Goal: Transaction & Acquisition: Purchase product/service

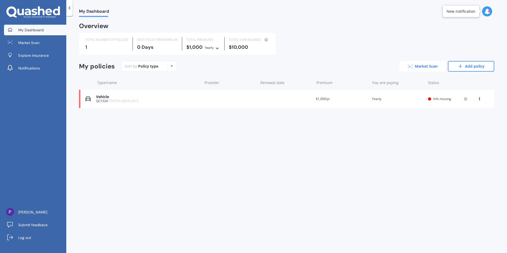
click at [426, 67] on link "Market Scan" at bounding box center [422, 66] width 46 height 11
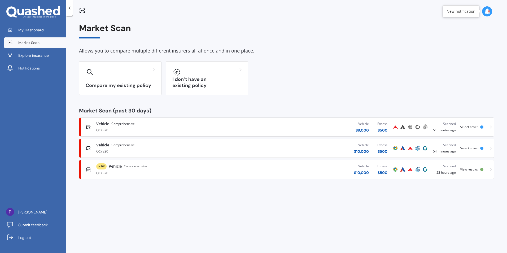
click at [142, 128] on div "QCY320" at bounding box center [167, 129] width 142 height 6
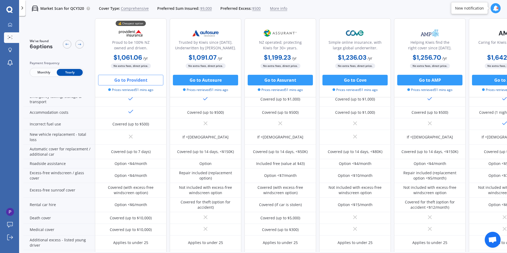
scroll to position [124, 0]
click at [131, 81] on button "Go to Provident" at bounding box center [130, 80] width 65 height 11
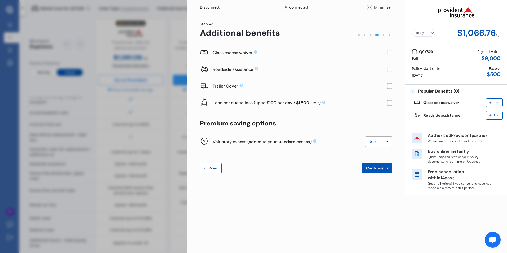
click at [208, 168] on span "Prev" at bounding box center [213, 168] width 11 height 4
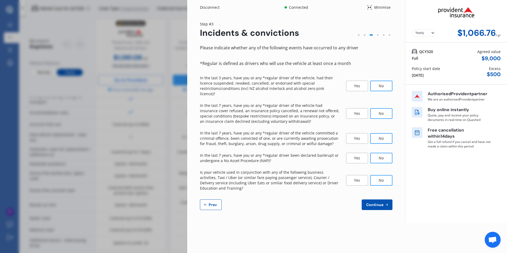
click at [208, 203] on span "Prev" at bounding box center [213, 205] width 11 height 4
select select "15"
select select "09"
select select "1985"
select select "NZ_FULL"
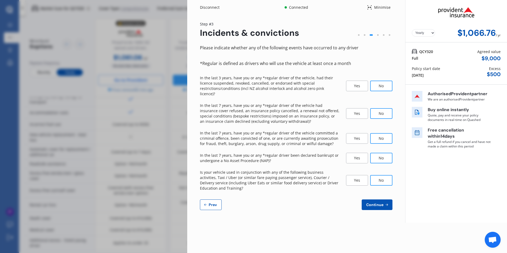
select select "0"
select select "25"
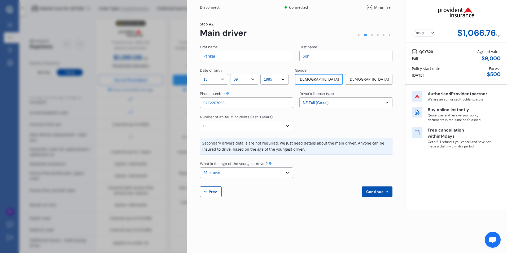
click at [212, 193] on span "Prev" at bounding box center [213, 192] width 11 height 4
select select "full"
select select "OTHER"
select select "17/9 Ranier Street, Ellerslie, Auckland 1060"
select select "TOYOTA"
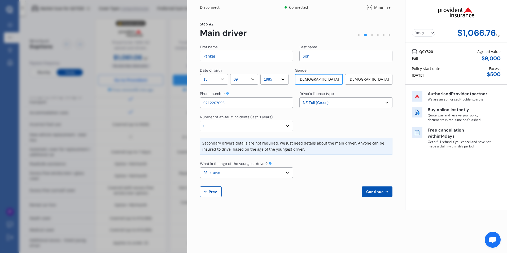
select select "AQUA"
select select "NZVTOYO2012AEBZ"
select select "none"
select select "NO"
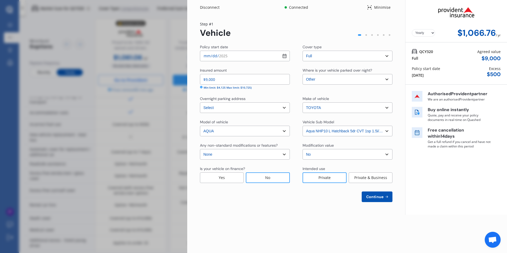
click at [379, 199] on span "Continue" at bounding box center [374, 197] width 19 height 4
select select "15"
select select "09"
select select "1985"
select select "NZ_FULL"
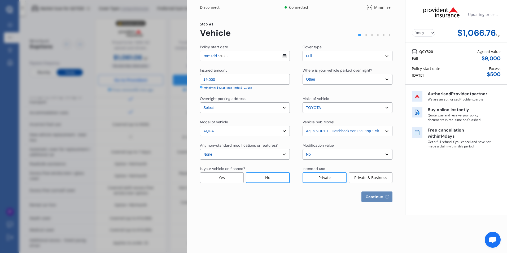
select select "0"
select select "25"
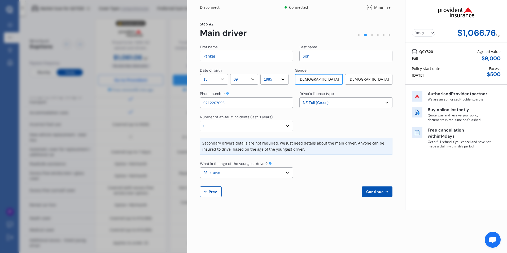
click at [319, 185] on div "First name Pankaj Last name Soni Date of birth DD 01 02 03 04 05 06 07 08 09 10…" at bounding box center [296, 120] width 192 height 153
click at [373, 191] on span "Continue" at bounding box center [374, 192] width 19 height 4
